Goal: Find specific page/section: Find specific page/section

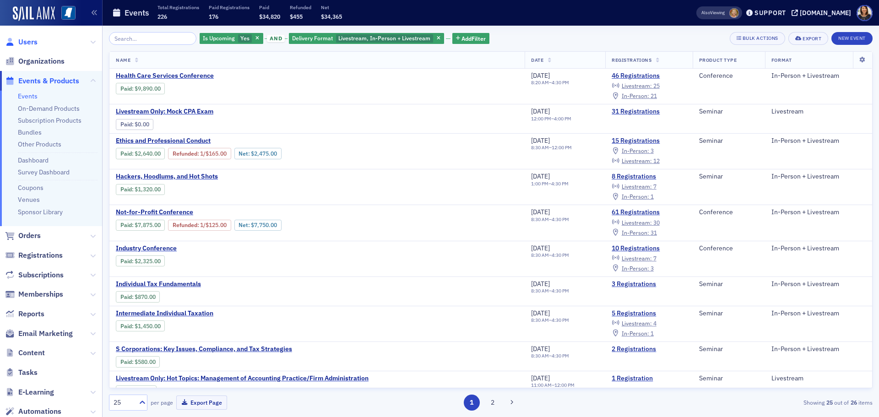
click at [21, 40] on span "Users" at bounding box center [27, 42] width 19 height 10
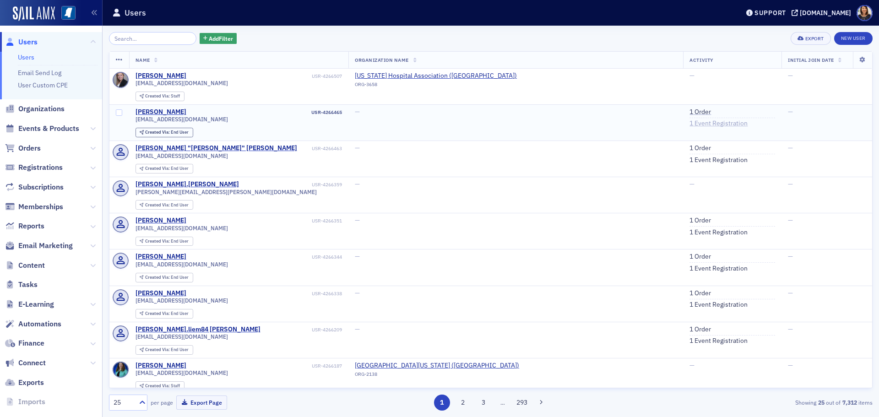
click at [689, 126] on link "1 Event Registration" at bounding box center [718, 123] width 58 height 8
click at [690, 160] on link "1 Event Registration" at bounding box center [719, 160] width 58 height 8
click at [20, 38] on span "Users" at bounding box center [27, 42] width 19 height 10
